Goal: Task Accomplishment & Management: Use online tool/utility

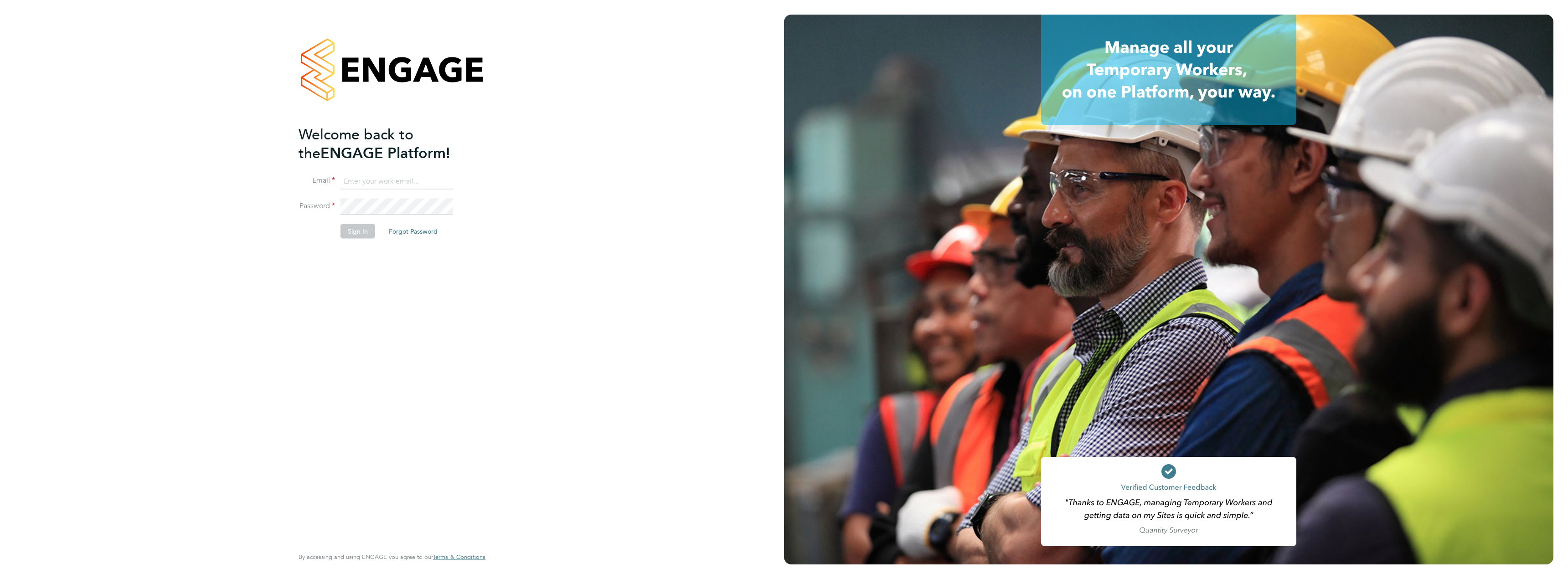
type input "natalie.porter@cpplc.com"
click at [367, 231] on button "Sign In" at bounding box center [357, 231] width 35 height 15
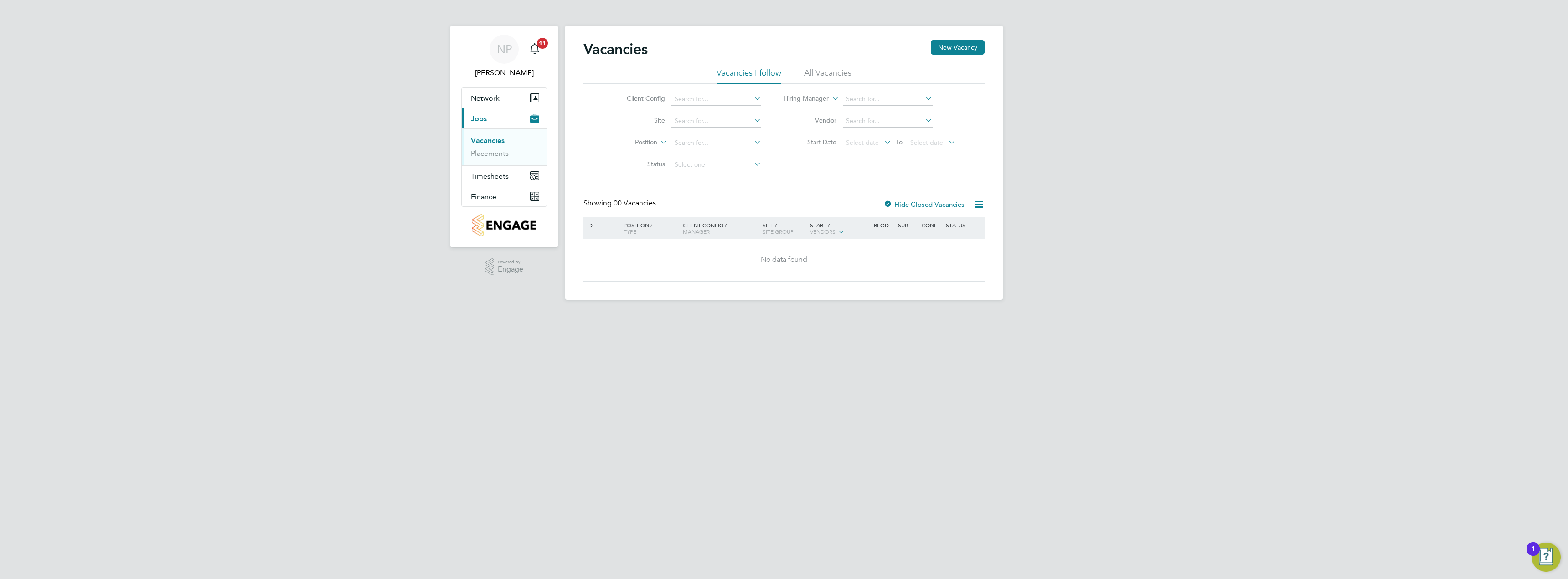
click at [814, 75] on li "All Vacancies" at bounding box center [828, 75] width 47 height 16
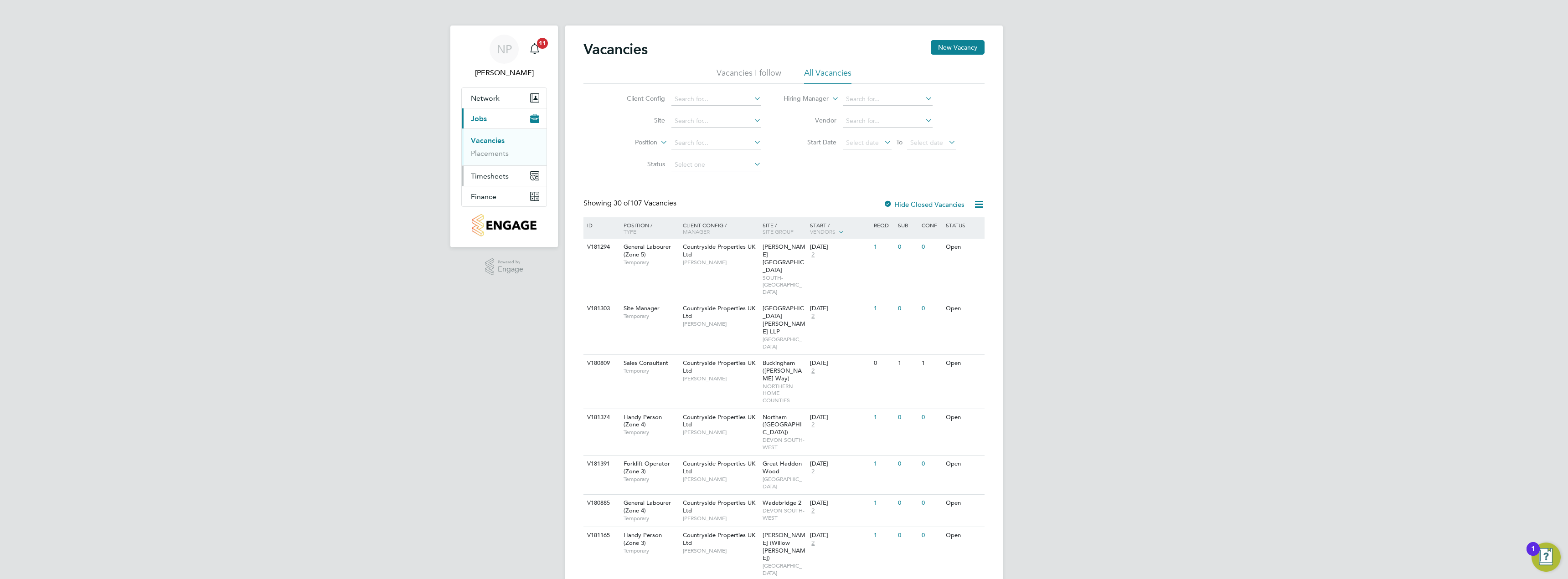
click at [499, 173] on span "Timesheets" at bounding box center [490, 176] width 38 height 9
click at [497, 159] on link "Timesheets" at bounding box center [490, 161] width 38 height 9
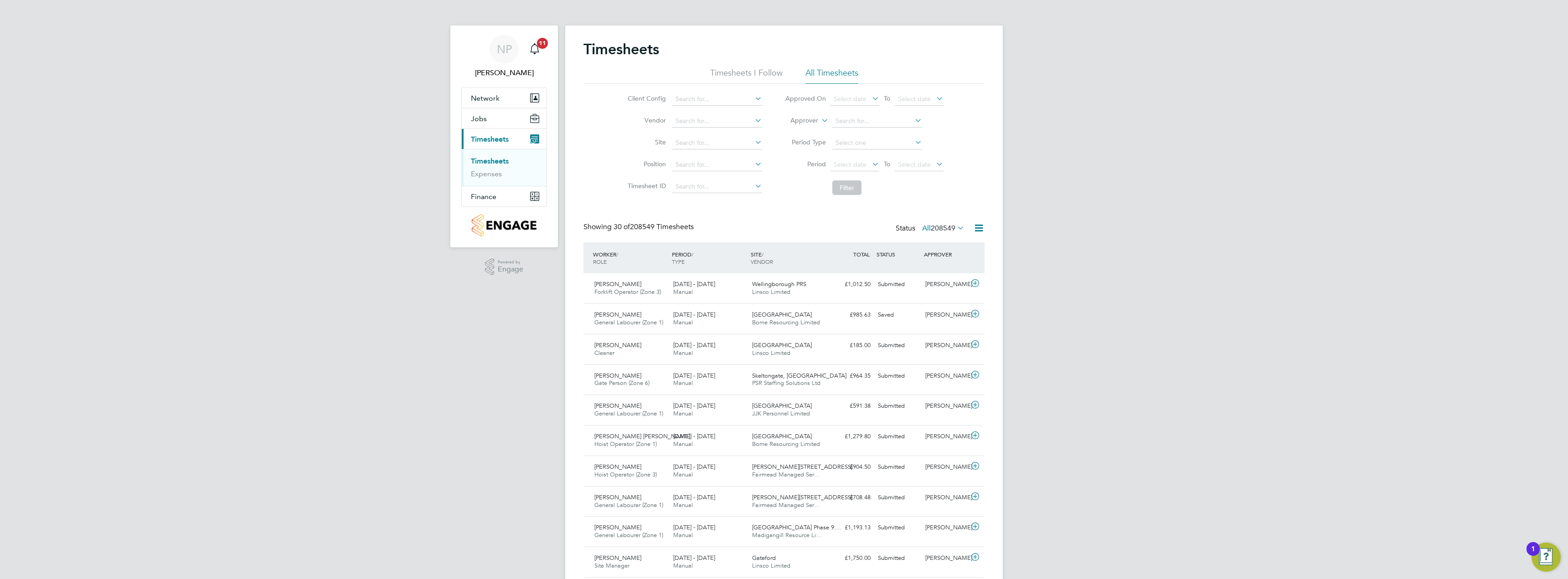
click at [955, 230] on span "208549" at bounding box center [943, 228] width 24 height 9
click at [925, 270] on li "Submitted" at bounding box center [923, 270] width 42 height 13
click at [745, 72] on li "Timesheets I Follow" at bounding box center [746, 75] width 72 height 16
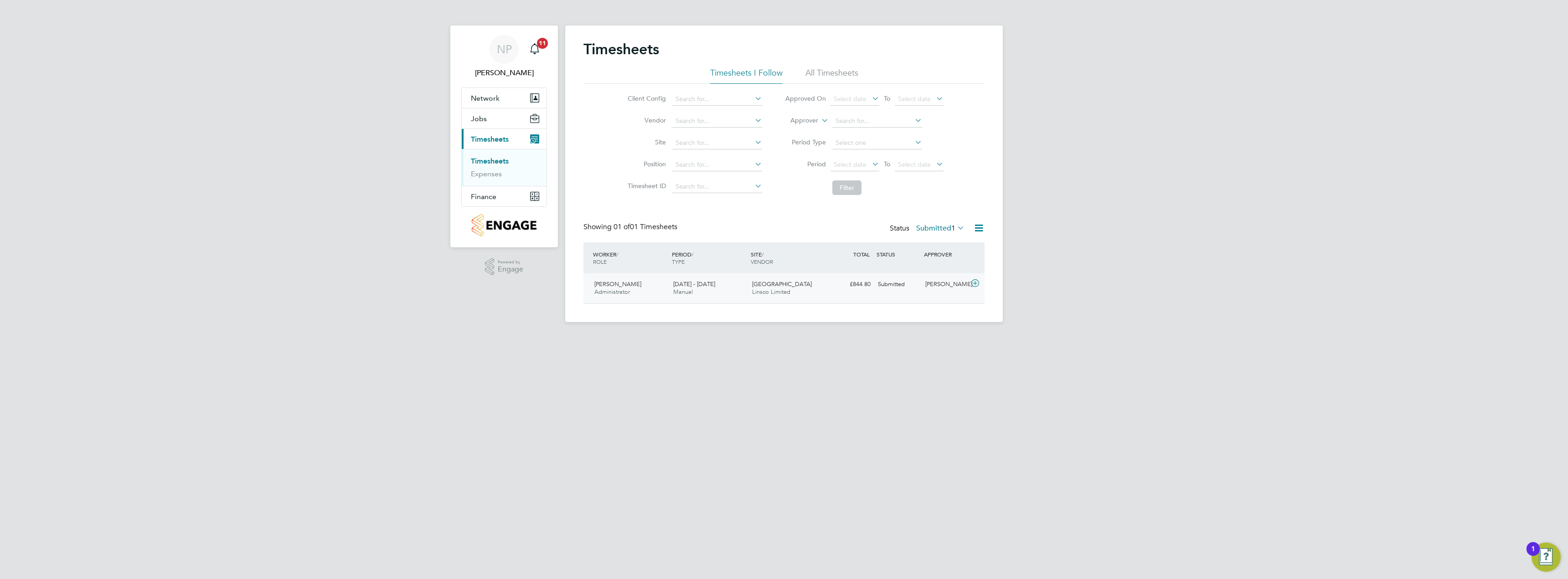
click at [975, 282] on icon at bounding box center [975, 283] width 12 height 7
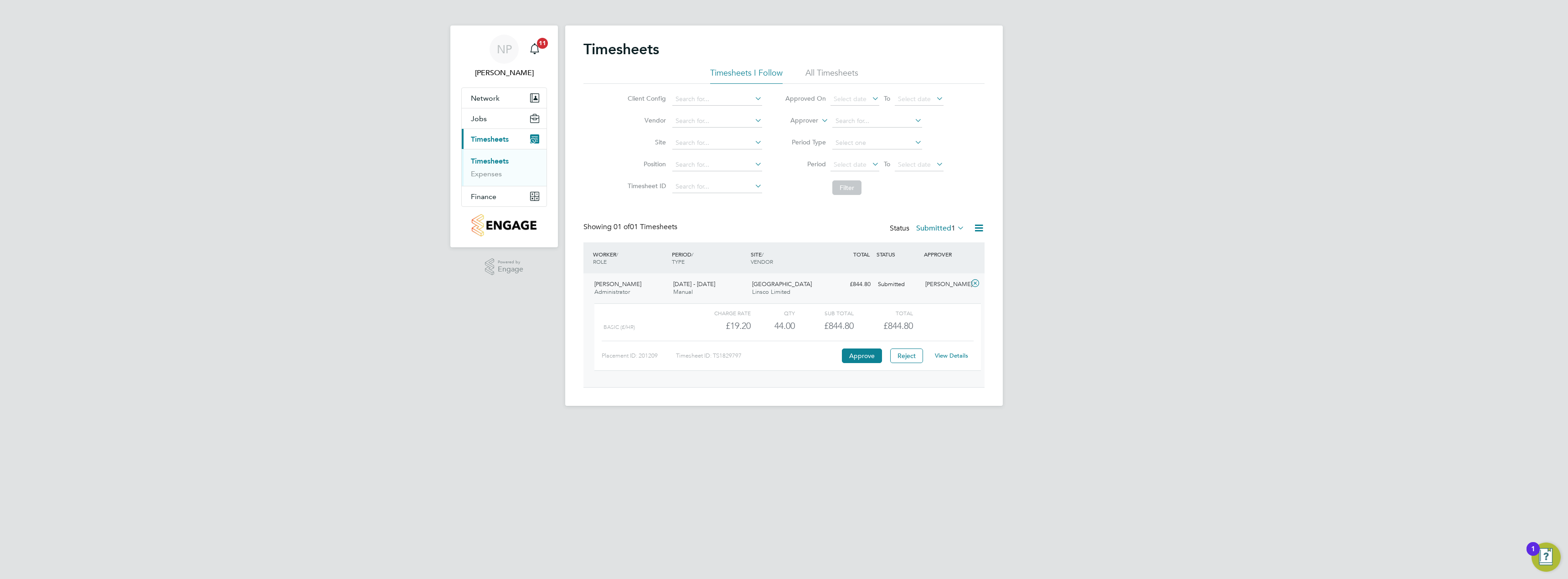
click at [953, 356] on link "View Details" at bounding box center [951, 355] width 33 height 8
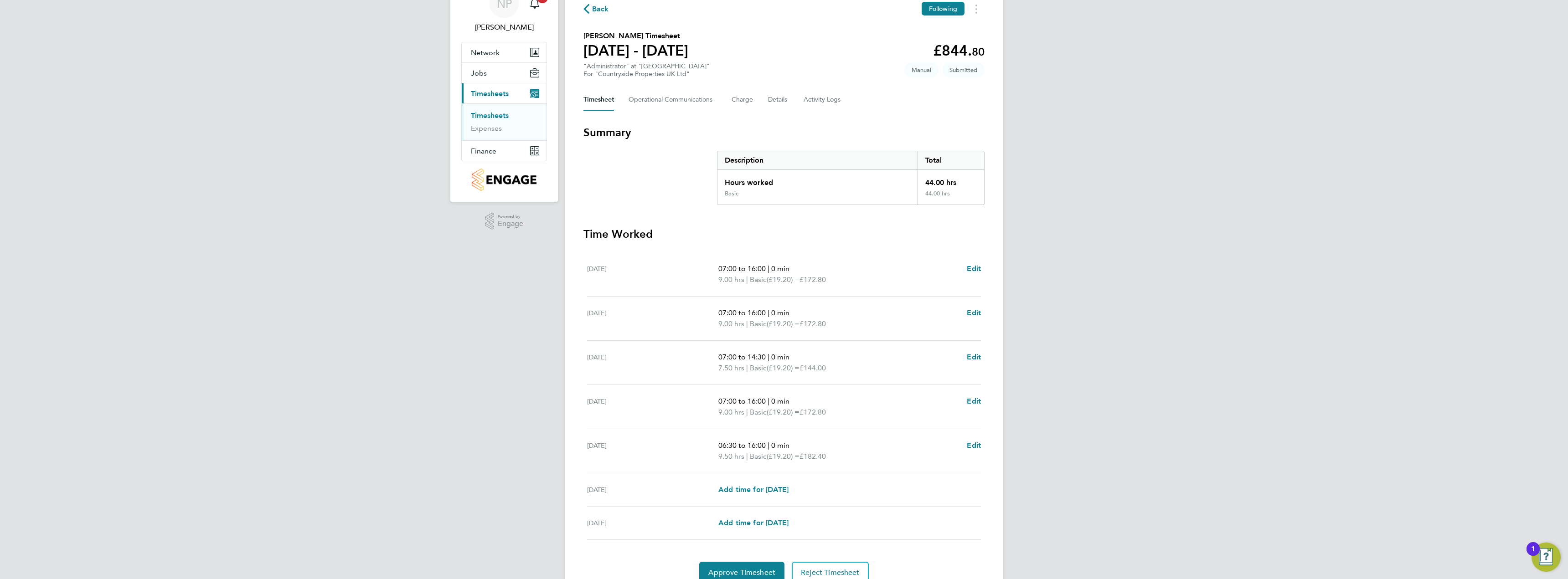
scroll to position [86, 0]
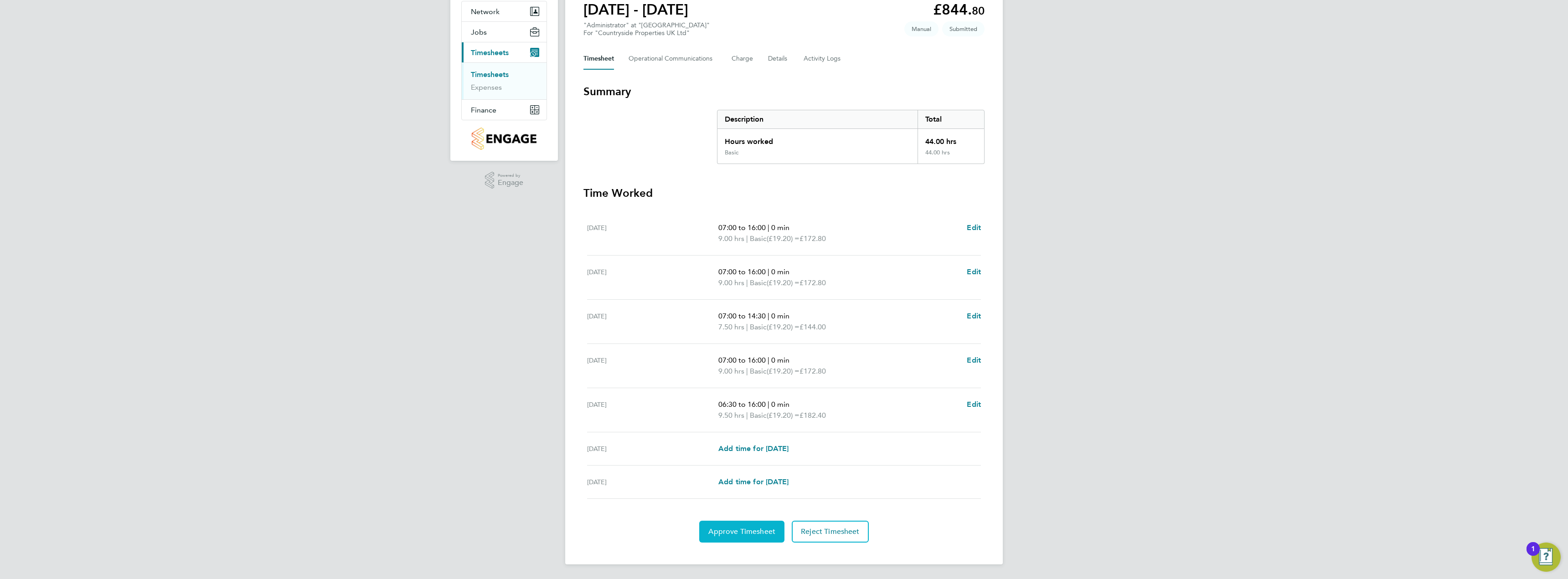
click at [772, 525] on button "Approve Timesheet" at bounding box center [742, 532] width 85 height 22
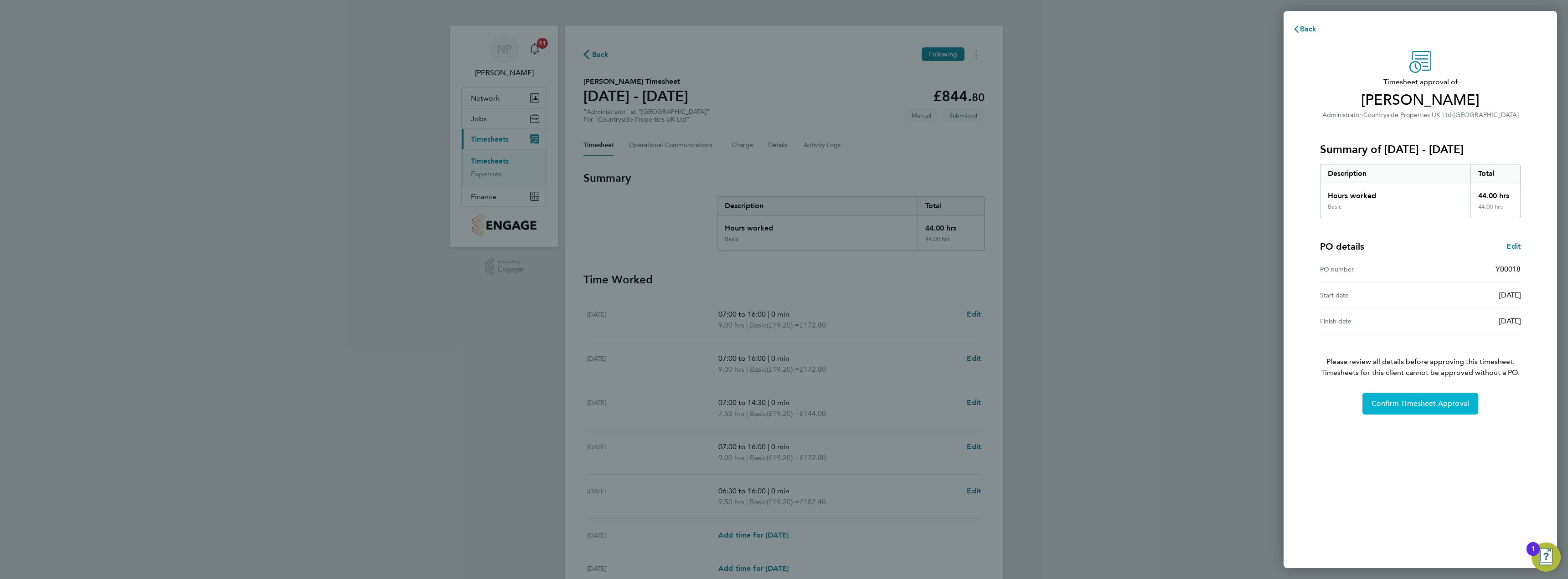
click at [1441, 402] on span "Confirm Timesheet Approval" at bounding box center [1420, 403] width 97 height 9
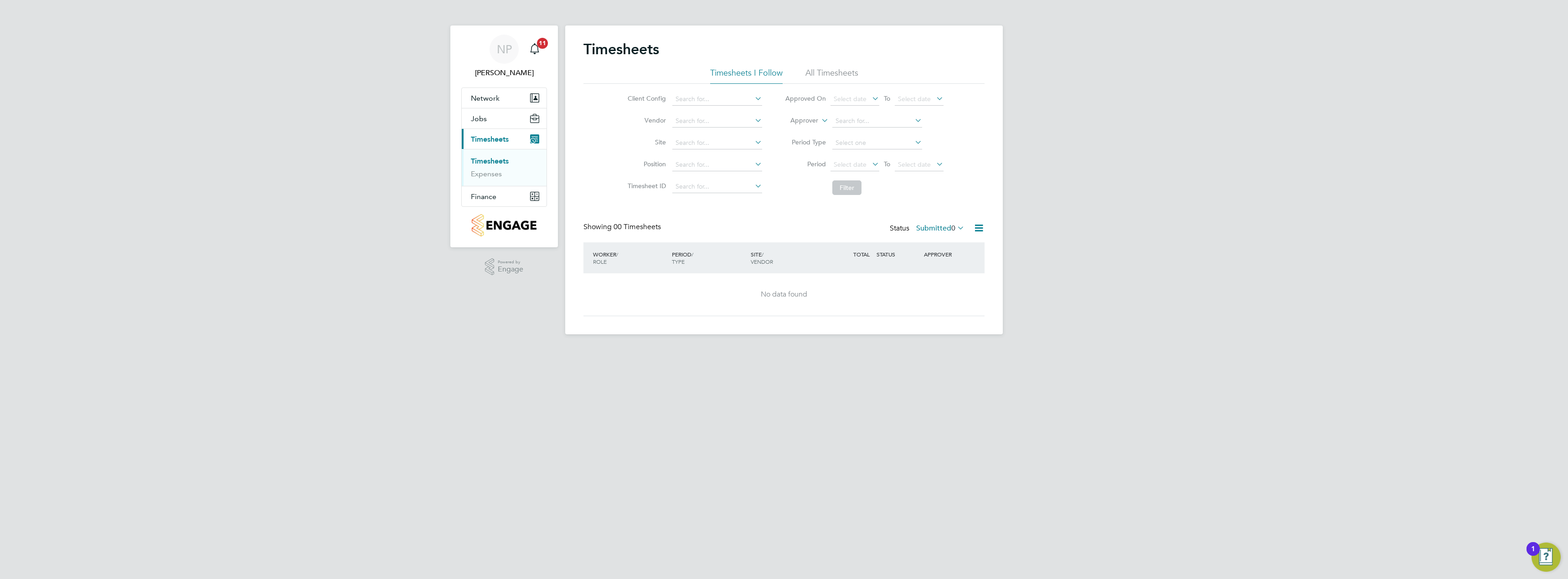
click at [939, 231] on label "Submitted 0" at bounding box center [940, 228] width 48 height 9
click at [940, 240] on li "All" at bounding box center [931, 244] width 42 height 13
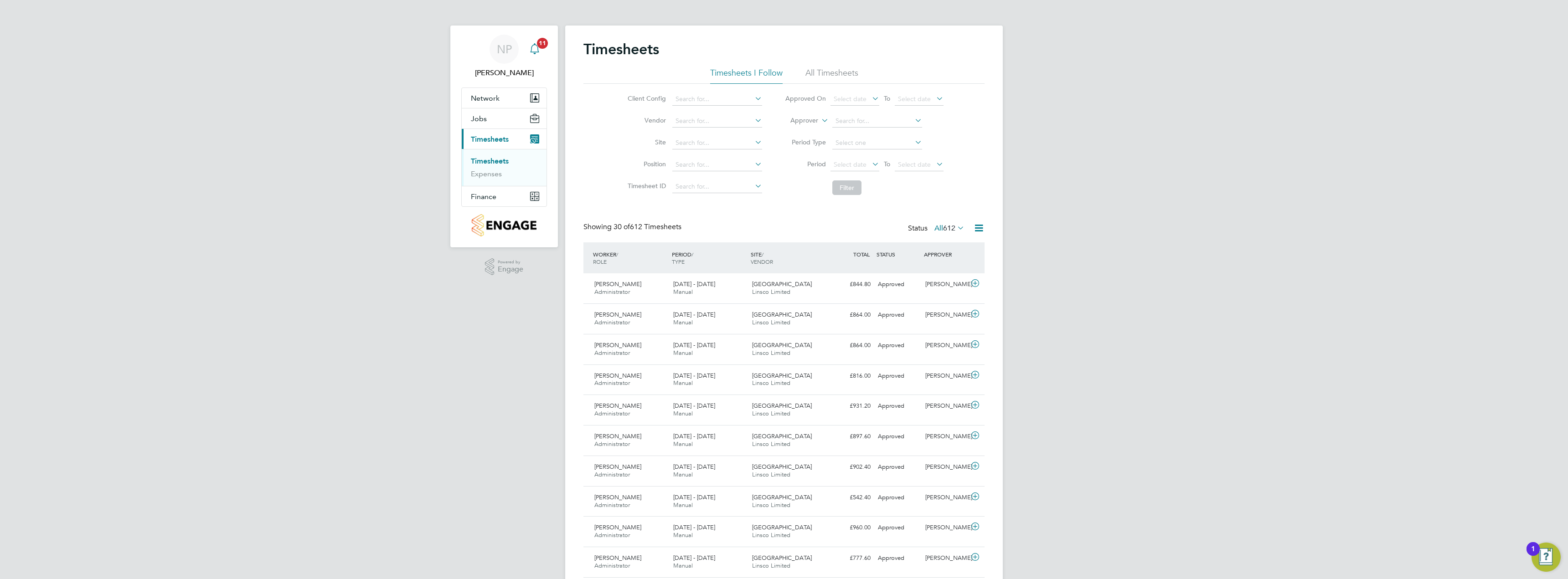
click at [537, 50] on icon "Main navigation" at bounding box center [534, 49] width 11 height 11
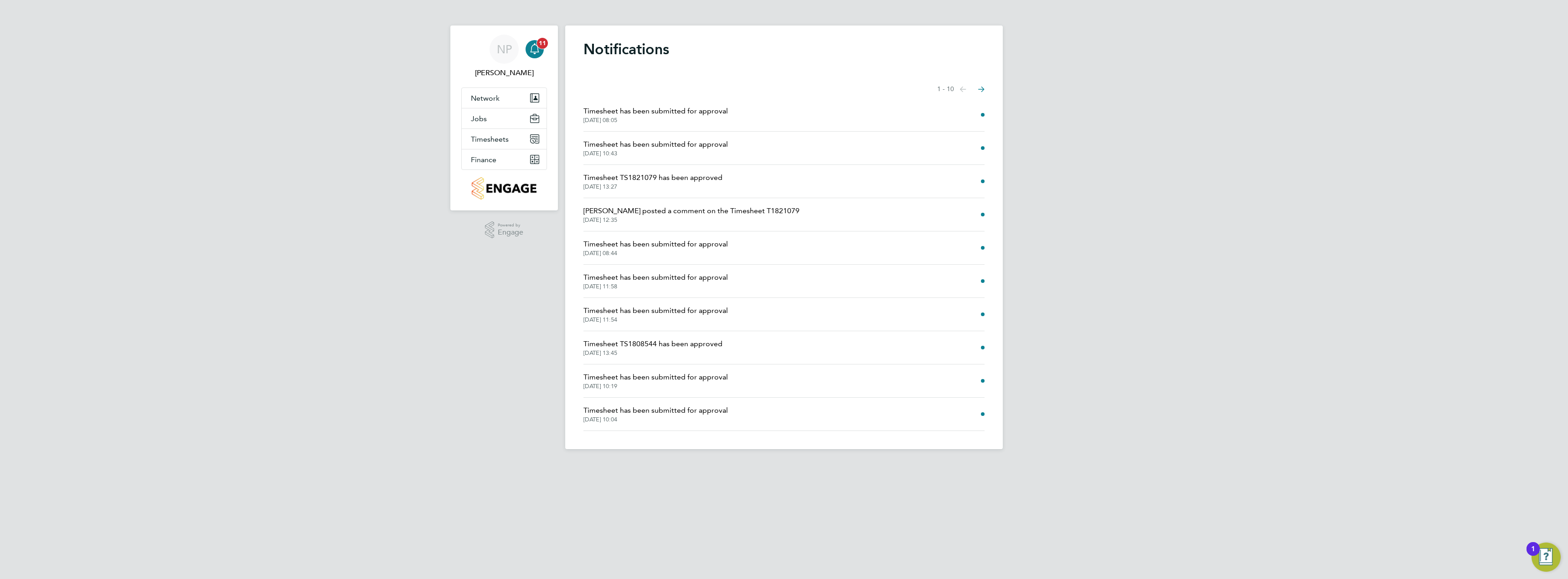
click at [538, 47] on app-alerts-badge "11" at bounding box center [542, 43] width 12 height 12
